Goal: Task Accomplishment & Management: Complete application form

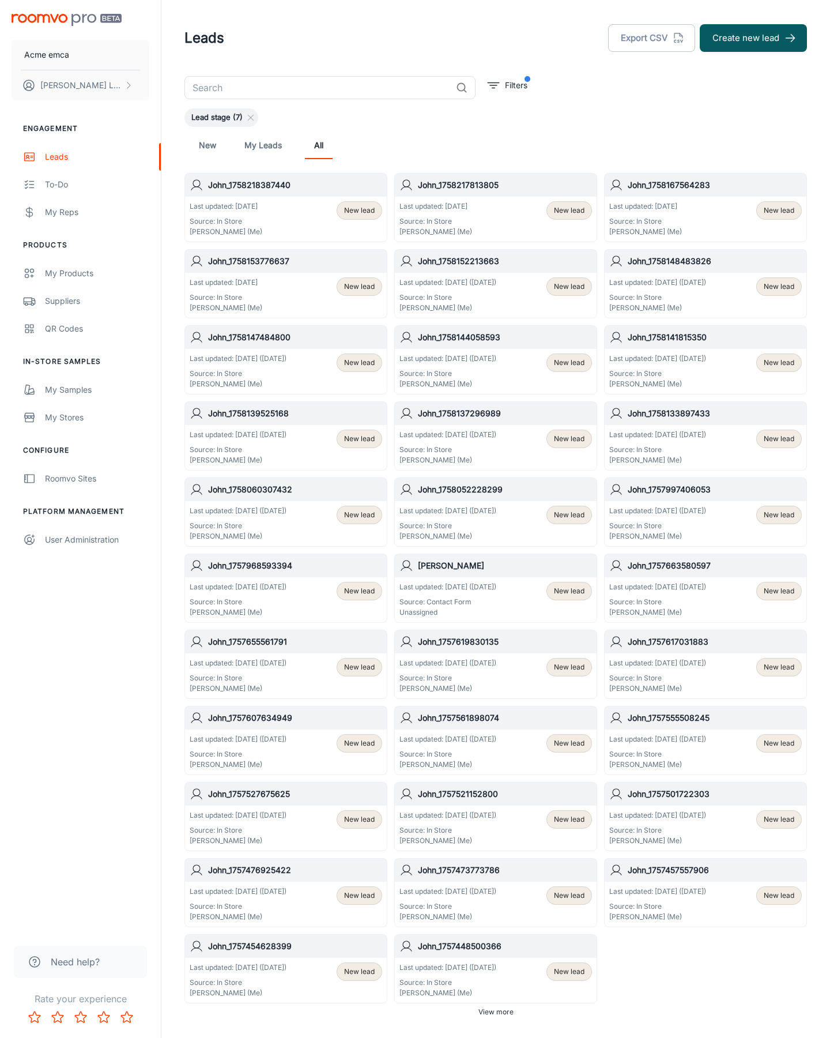
click at [753, 38] on button "Create new lead" at bounding box center [753, 38] width 107 height 28
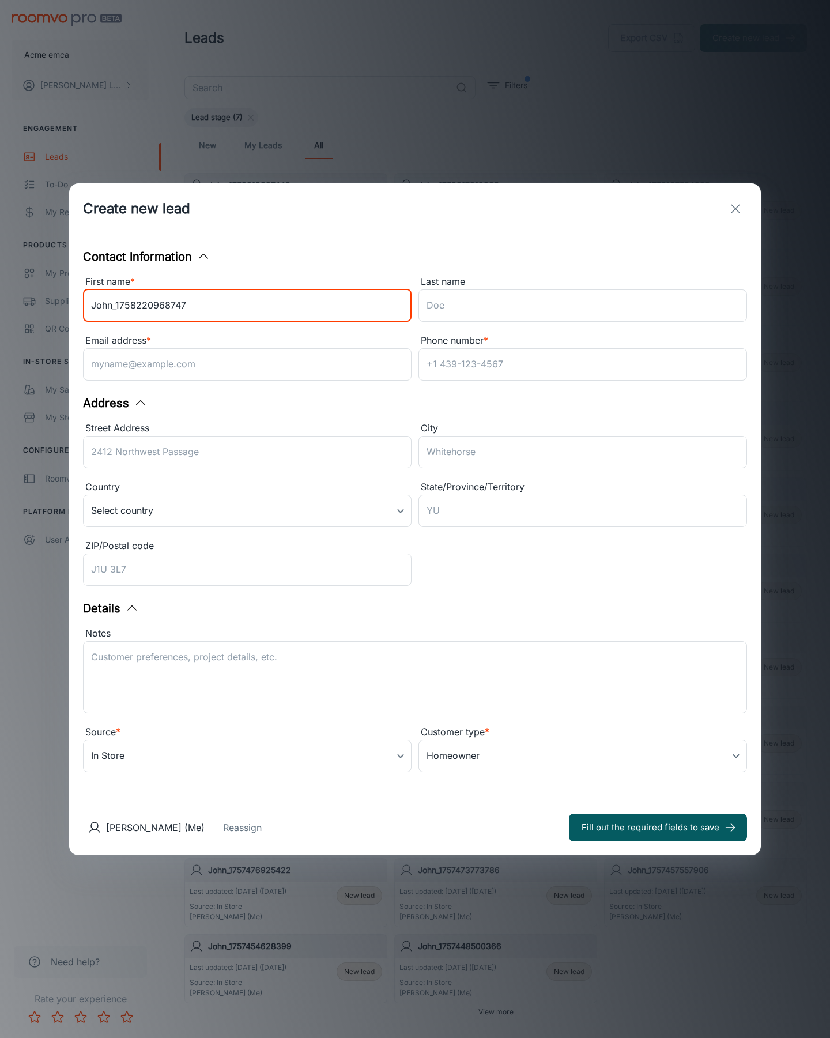
type input "John_1758220968747"
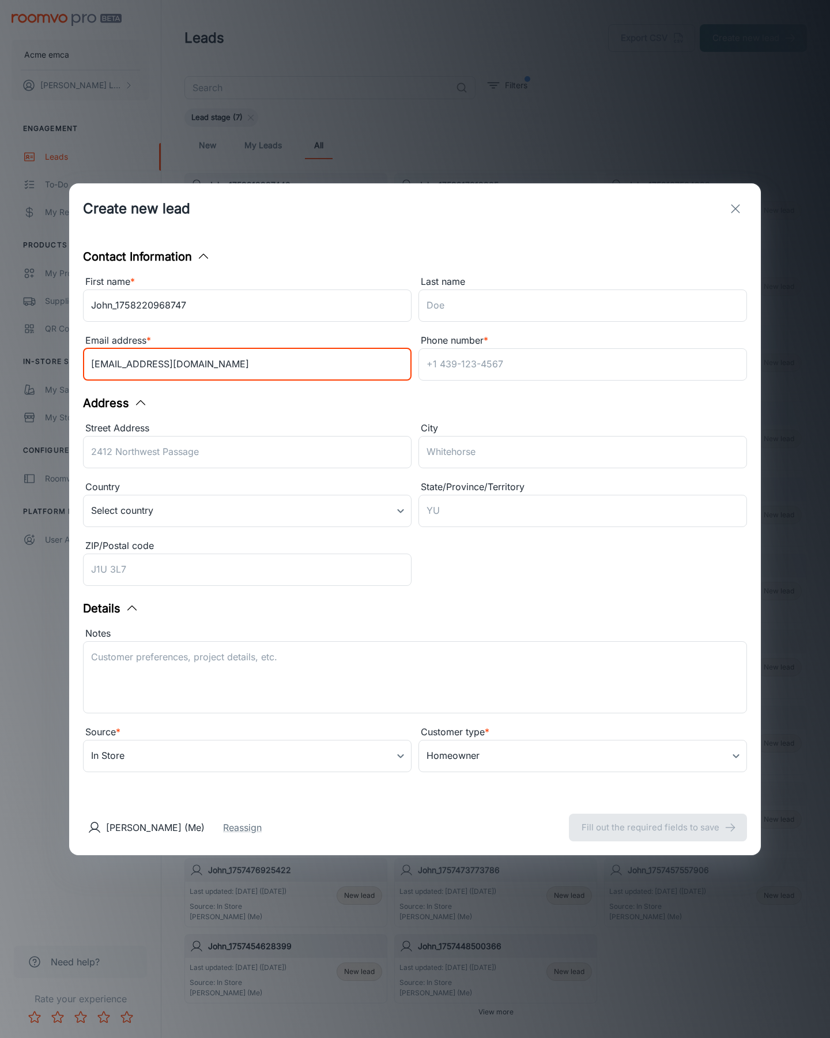
type input "[EMAIL_ADDRESS][DOMAIN_NAME]"
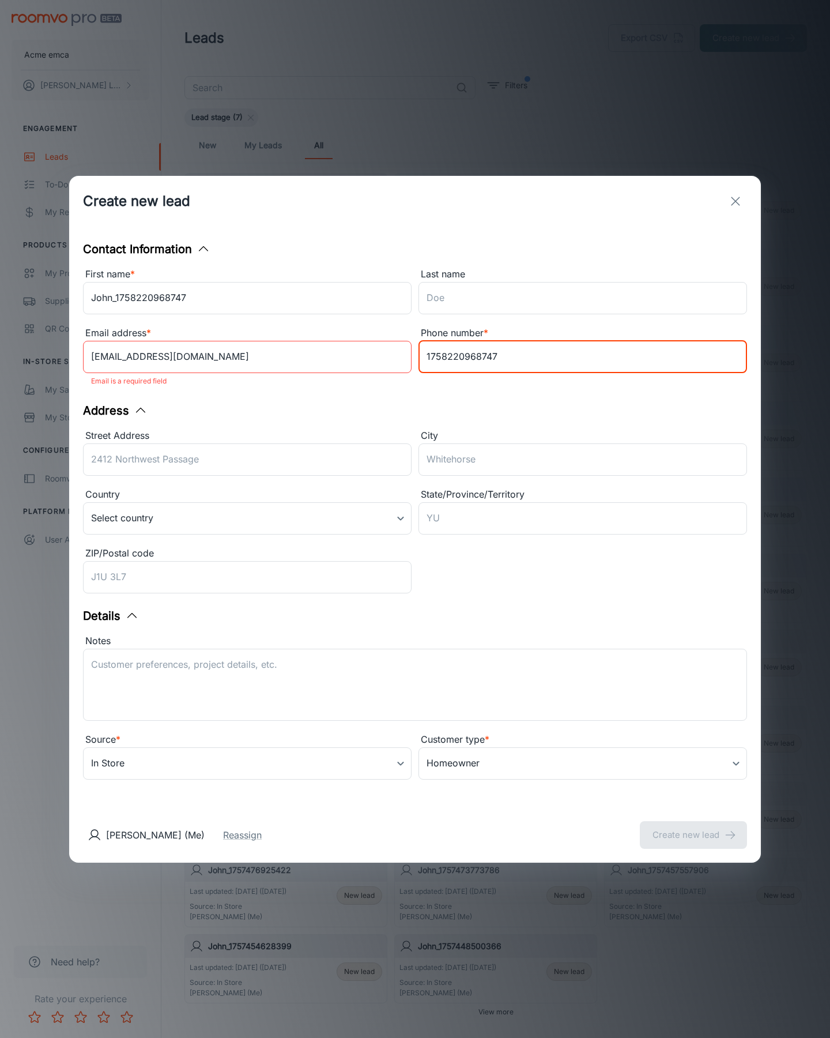
type input "1758220968747"
click at [693, 827] on button "Create new lead" at bounding box center [693, 835] width 107 height 28
